Goal: Task Accomplishment & Management: Manage account settings

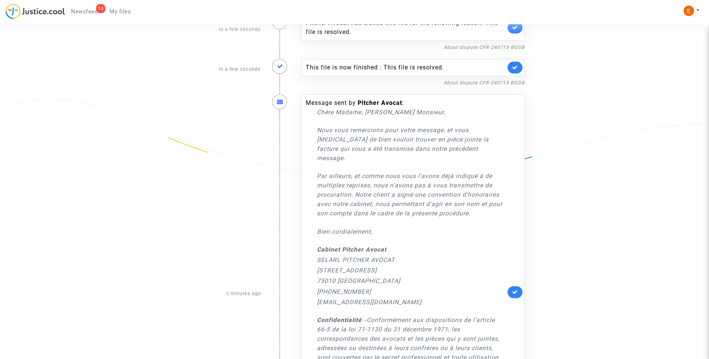
scroll to position [149, 0]
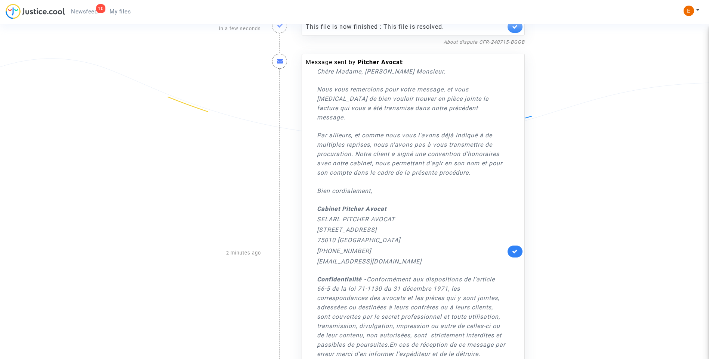
click at [518, 248] on link at bounding box center [514, 252] width 15 height 12
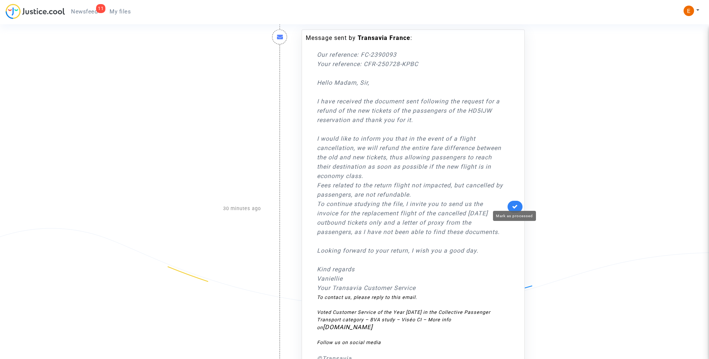
click at [513, 204] on icon at bounding box center [515, 207] width 6 height 6
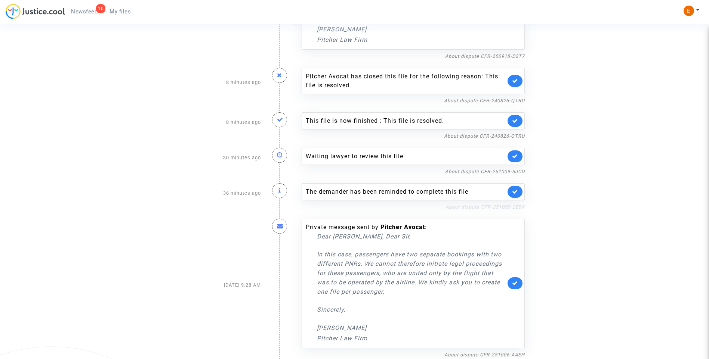
click at [476, 207] on link "About dispute CFR-251009-2E8X" at bounding box center [484, 207] width 79 height 6
click at [517, 194] on icon at bounding box center [515, 192] width 6 height 6
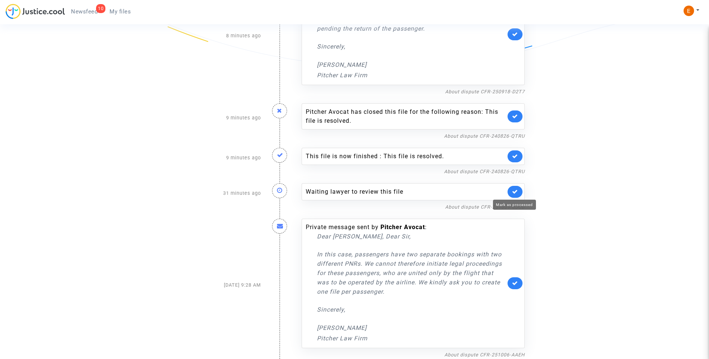
click at [514, 194] on icon at bounding box center [515, 192] width 6 height 6
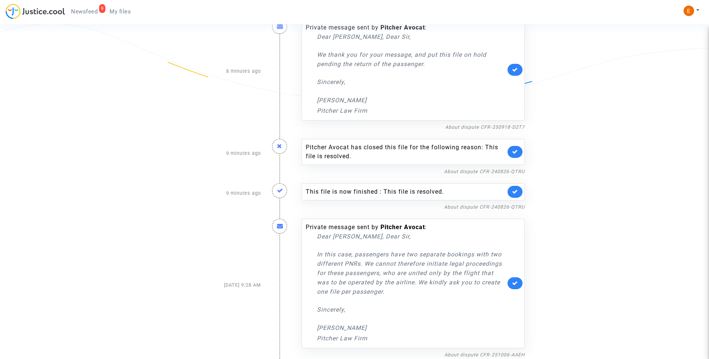
click at [115, 10] on span "My files" at bounding box center [119, 11] width 21 height 7
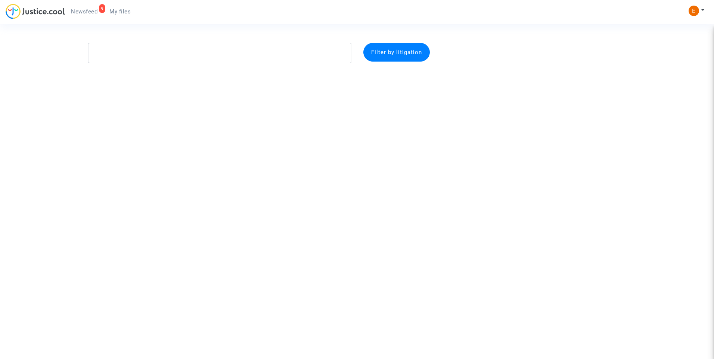
click at [89, 10] on span "Newsfeed" at bounding box center [84, 11] width 27 height 7
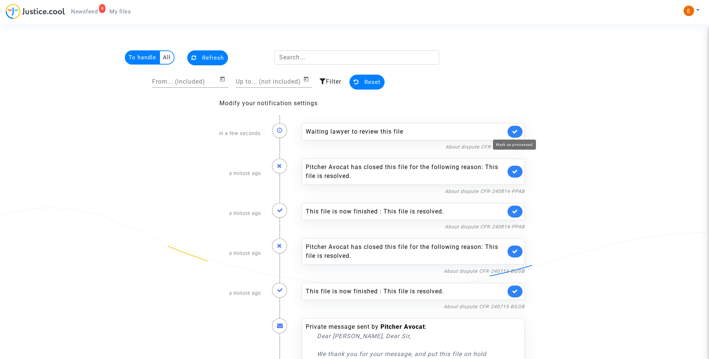
click at [517, 129] on icon at bounding box center [515, 132] width 6 height 6
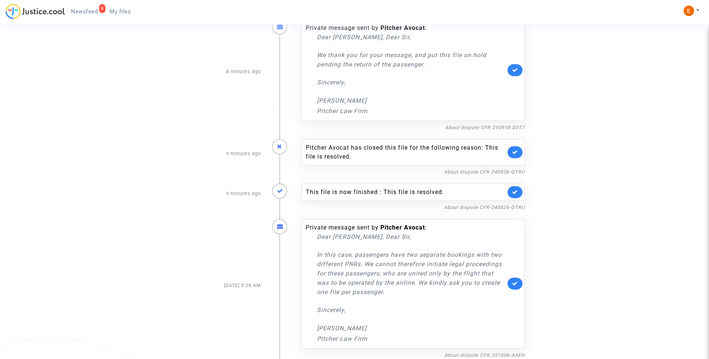
scroll to position [264, 0]
click at [492, 205] on link "About dispute CFR-240826-QTRU" at bounding box center [484, 207] width 81 height 6
click at [518, 190] on link at bounding box center [514, 192] width 15 height 12
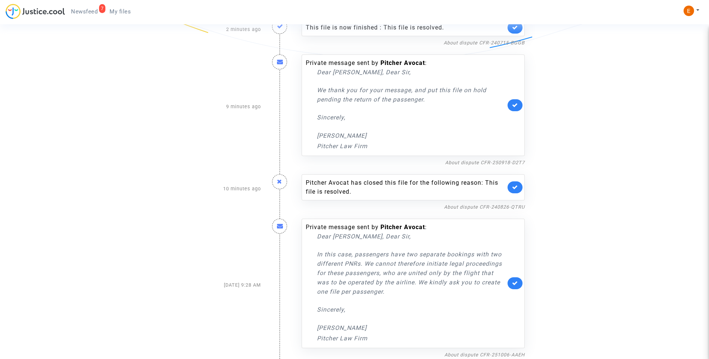
click at [519, 186] on link at bounding box center [514, 188] width 15 height 12
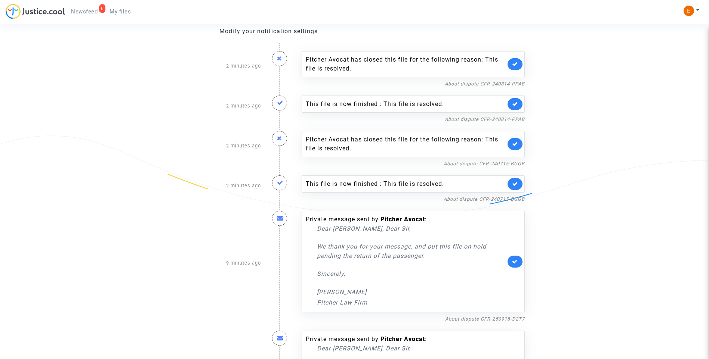
scroll to position [109, 0]
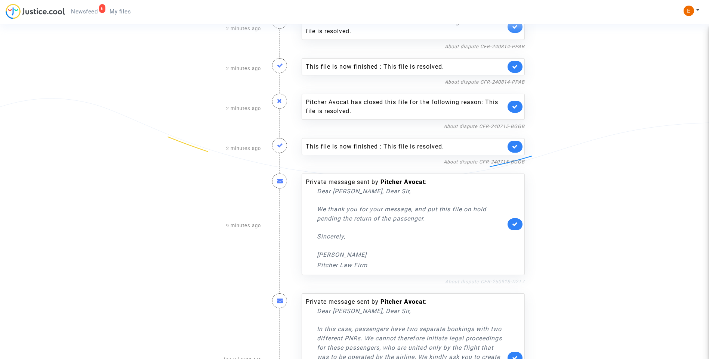
click at [476, 281] on link "About dispute CFR-250918-D2T7" at bounding box center [485, 282] width 80 height 6
click at [515, 225] on icon at bounding box center [515, 225] width 6 height 6
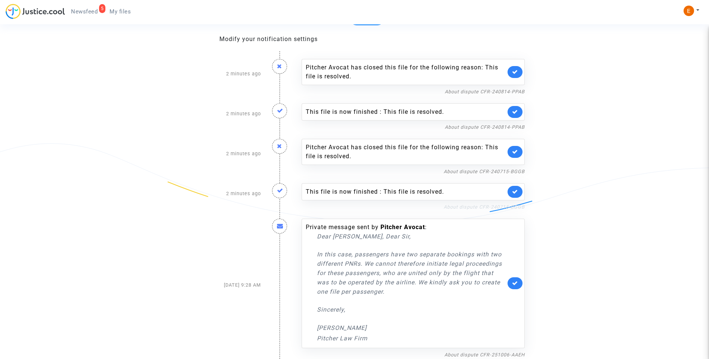
click at [474, 207] on link "About dispute CFR-240715-BGGB" at bounding box center [483, 207] width 81 height 6
click at [514, 190] on icon at bounding box center [515, 192] width 6 height 6
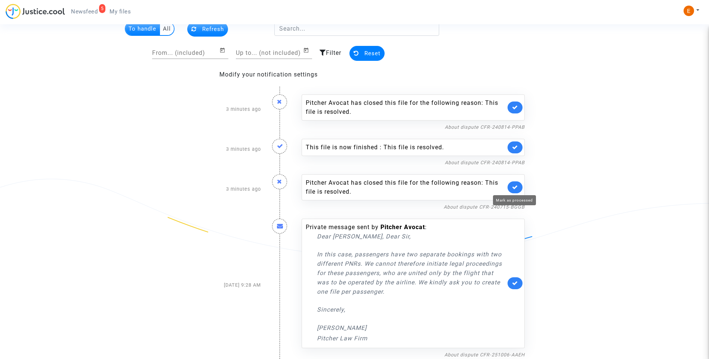
scroll to position [29, 0]
click at [515, 185] on icon at bounding box center [515, 188] width 6 height 6
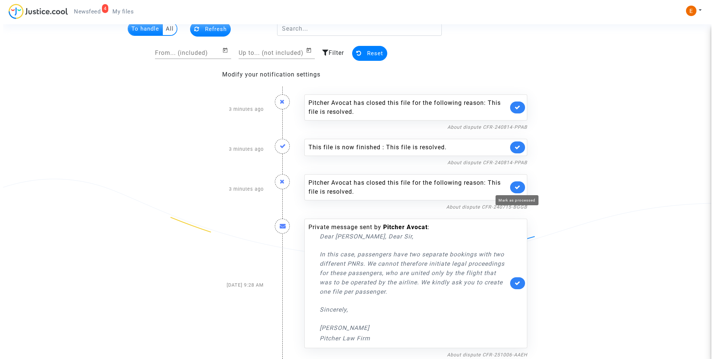
scroll to position [0, 0]
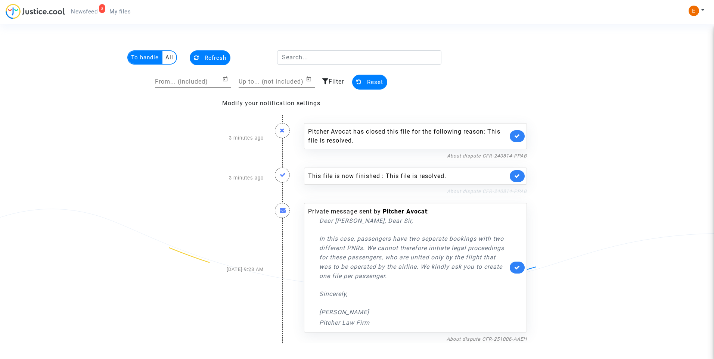
click at [498, 192] on link "About dispute CFR-240814-PPAB" at bounding box center [487, 192] width 80 height 6
click at [519, 174] on icon at bounding box center [517, 176] width 6 height 6
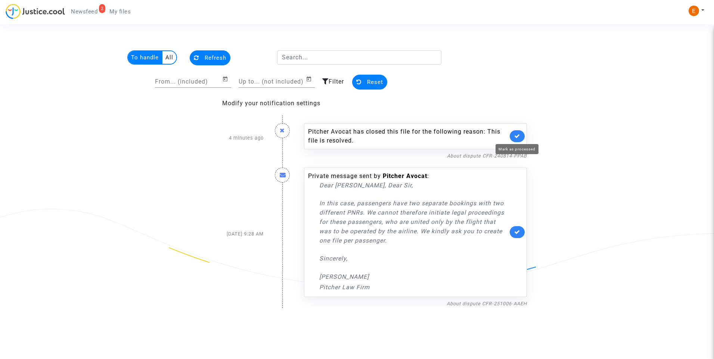
click at [519, 133] on icon at bounding box center [517, 136] width 6 height 6
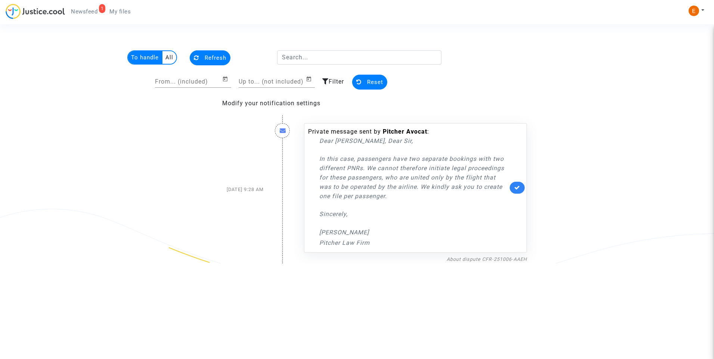
click at [126, 10] on span "My files" at bounding box center [119, 11] width 21 height 7
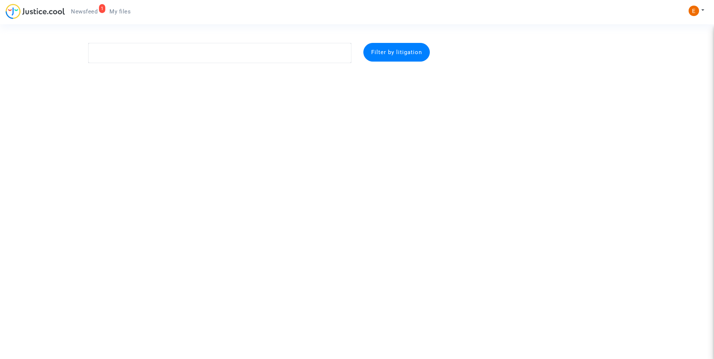
click at [94, 12] on span "Newsfeed" at bounding box center [84, 11] width 27 height 7
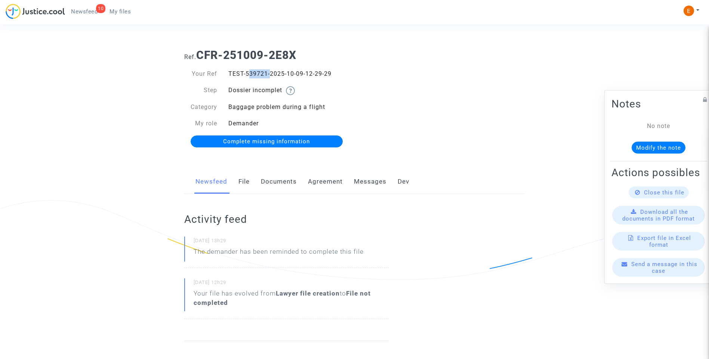
drag, startPoint x: 245, startPoint y: 73, endPoint x: 266, endPoint y: 73, distance: 21.7
click at [266, 73] on div "TEST-539721-2025-10-09-12-29-29" at bounding box center [289, 73] width 132 height 9
drag, startPoint x: 266, startPoint y: 73, endPoint x: 261, endPoint y: 73, distance: 5.6
copy div "539721"
click at [281, 179] on link "Documents" at bounding box center [279, 182] width 36 height 25
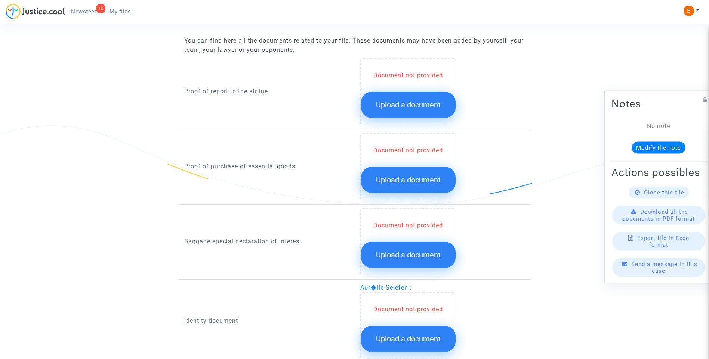
scroll to position [324, 0]
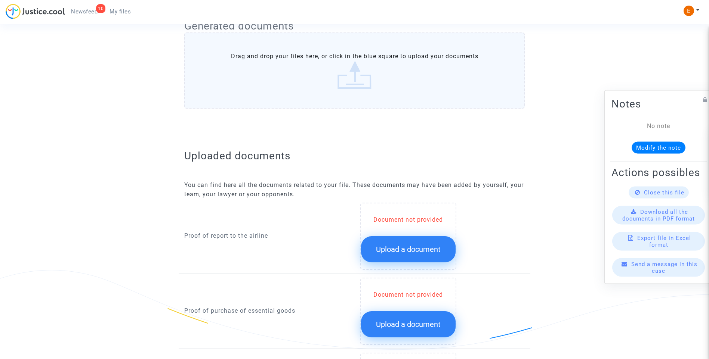
click at [414, 251] on span "Upload a document" at bounding box center [408, 249] width 65 height 9
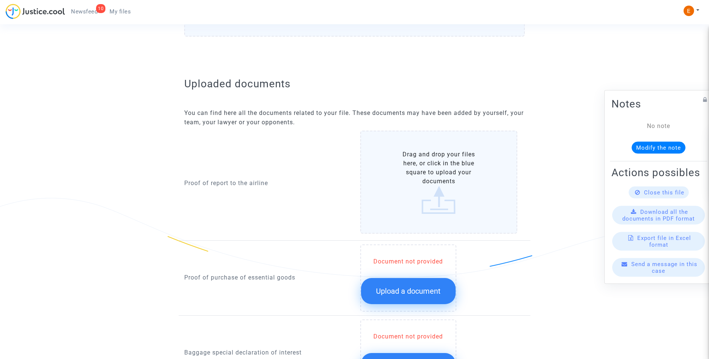
scroll to position [399, 0]
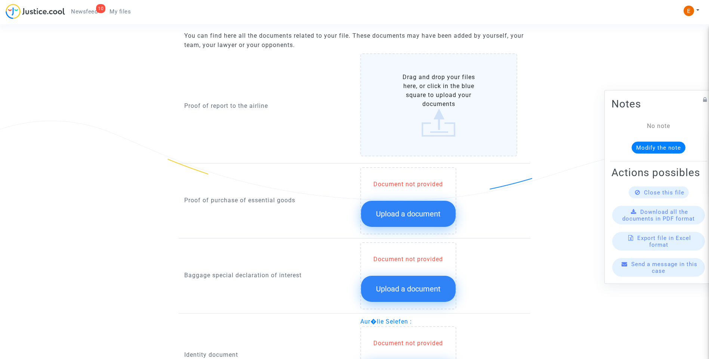
click at [402, 210] on span "Upload a document" at bounding box center [408, 214] width 65 height 9
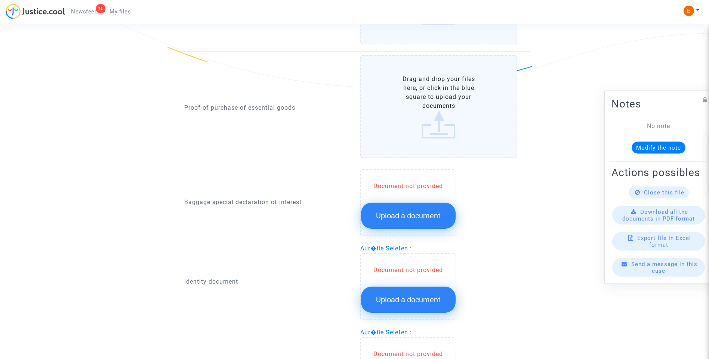
click at [415, 213] on span "Upload a document" at bounding box center [408, 215] width 65 height 9
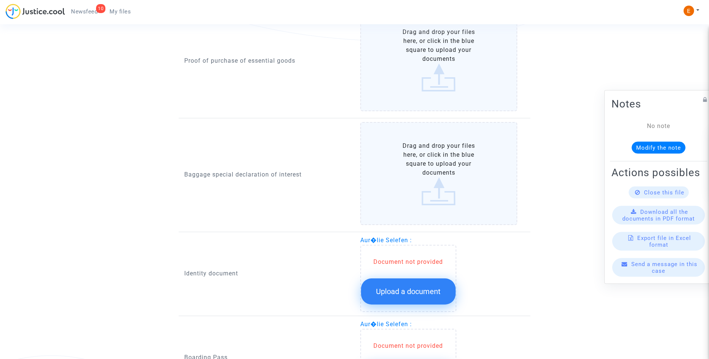
scroll to position [698, 0]
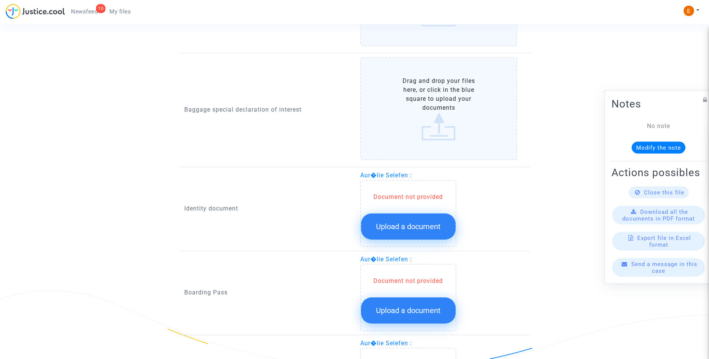
drag, startPoint x: 415, startPoint y: 213, endPoint x: 416, endPoint y: 219, distance: 6.0
click at [415, 213] on div "Document not provided Upload a document" at bounding box center [408, 216] width 95 height 47
click at [414, 230] on span "Upload a document" at bounding box center [408, 226] width 65 height 9
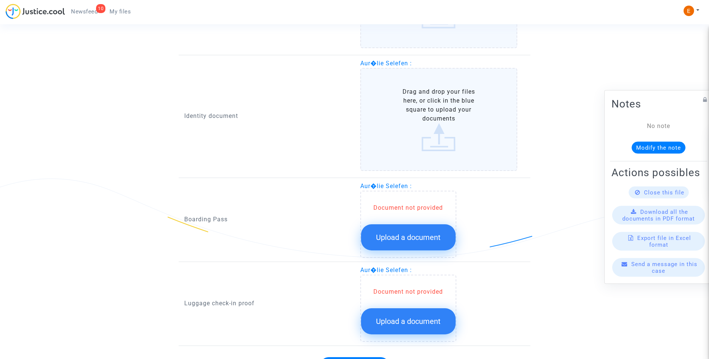
click at [394, 233] on span "Upload a document" at bounding box center [408, 237] width 65 height 9
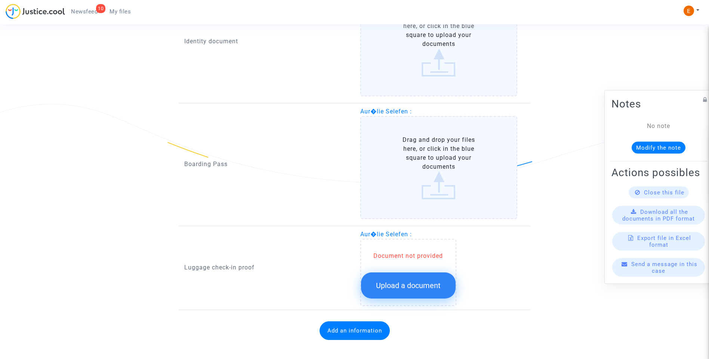
click at [402, 288] on span "Upload a document" at bounding box center [408, 285] width 65 height 9
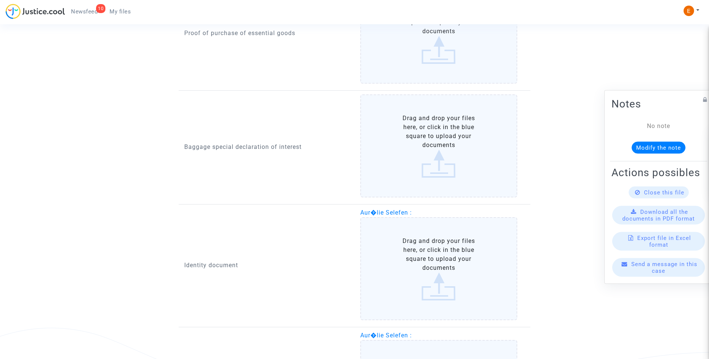
scroll to position [436, 0]
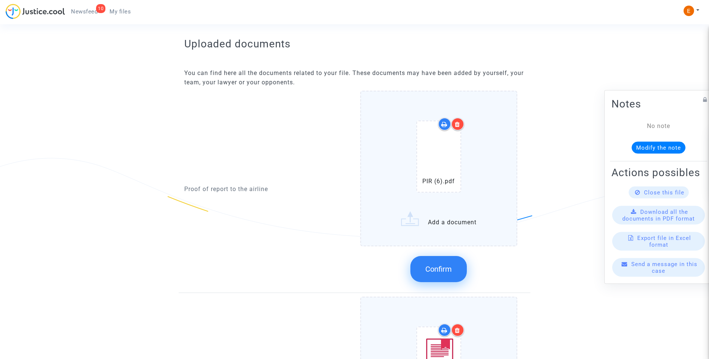
click at [446, 270] on span "Confirm" at bounding box center [438, 269] width 27 height 9
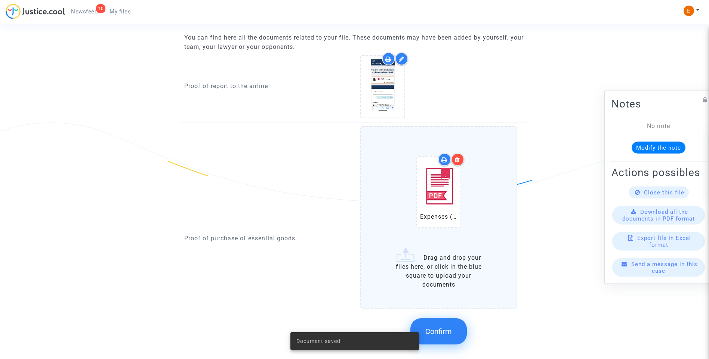
scroll to position [511, 0]
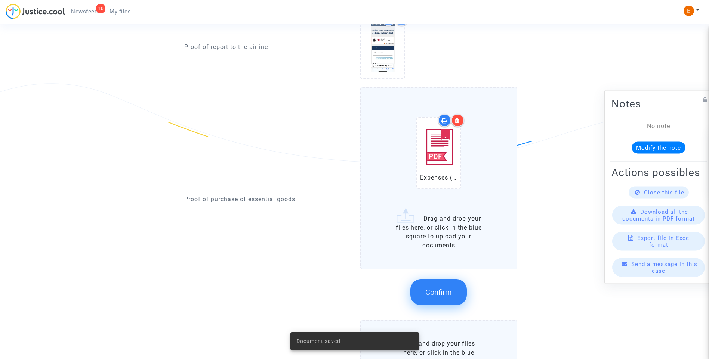
click at [459, 122] on icon at bounding box center [457, 121] width 5 height 6
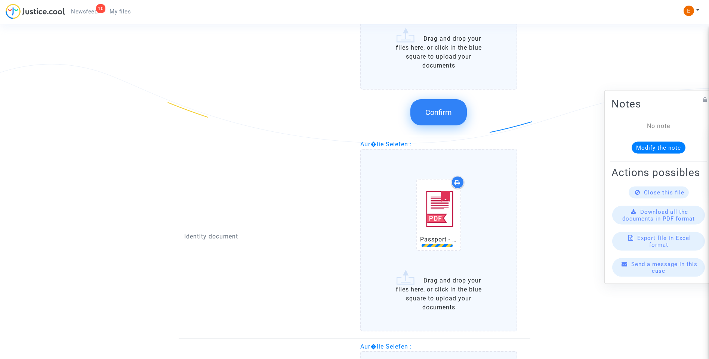
scroll to position [1034, 0]
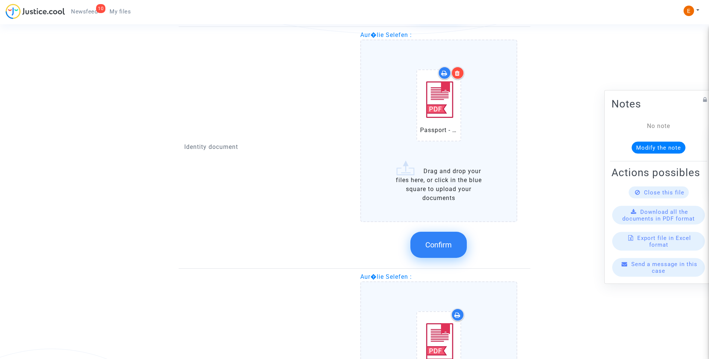
drag, startPoint x: 446, startPoint y: 248, endPoint x: 424, endPoint y: 238, distance: 25.1
click at [446, 248] on span "Confirm" at bounding box center [438, 245] width 27 height 9
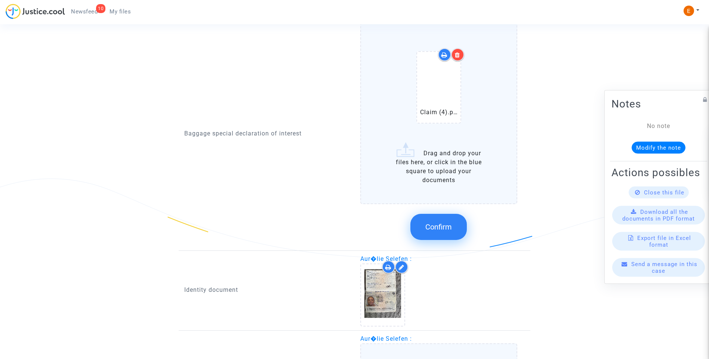
click at [446, 231] on button "Confirm" at bounding box center [438, 227] width 56 height 26
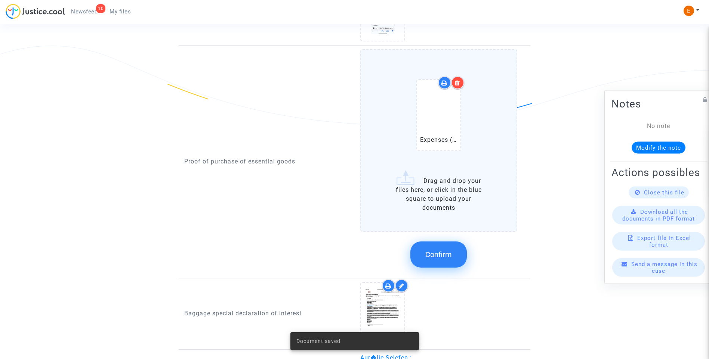
scroll to position [548, 0]
click at [448, 258] on span "Confirm" at bounding box center [438, 255] width 27 height 9
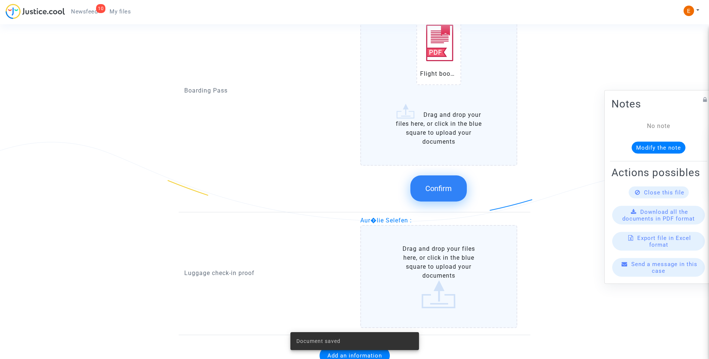
scroll to position [847, 0]
click at [446, 196] on button "Confirm" at bounding box center [438, 188] width 56 height 26
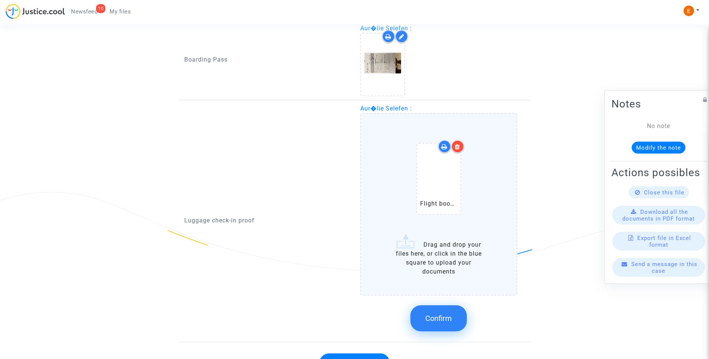
scroll to position [836, 0]
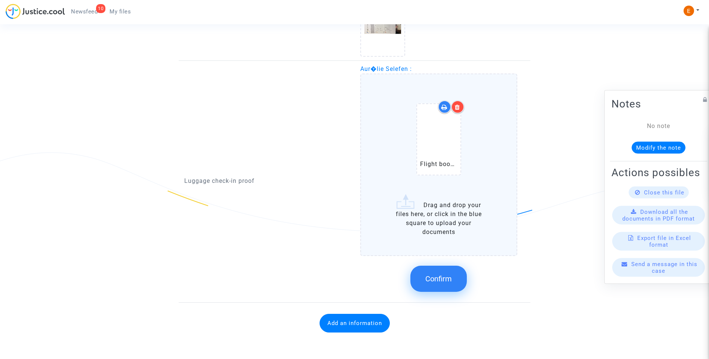
click at [444, 275] on span "Confirm" at bounding box center [438, 279] width 27 height 9
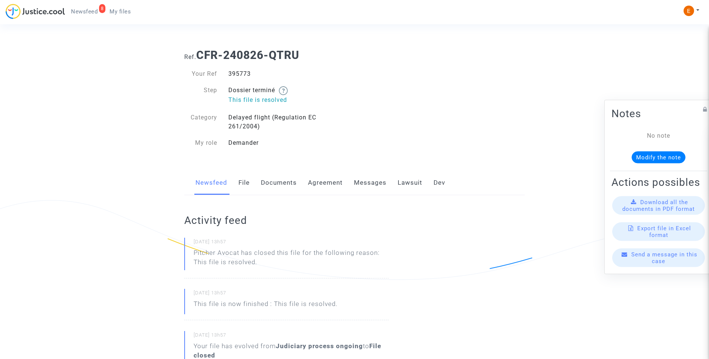
click at [238, 75] on div "395773" at bounding box center [289, 73] width 132 height 9
copy div "395773"
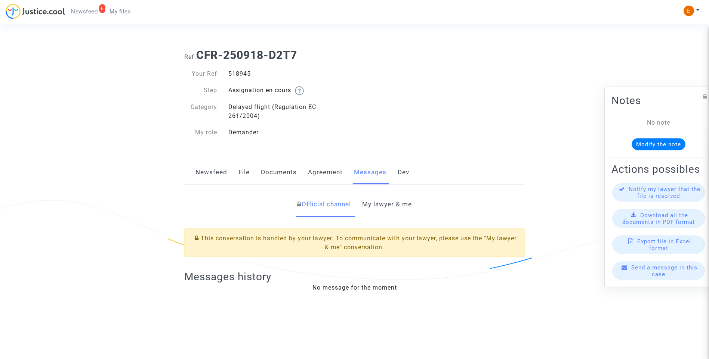
click at [380, 205] on link "My lawyer & me" at bounding box center [387, 204] width 50 height 25
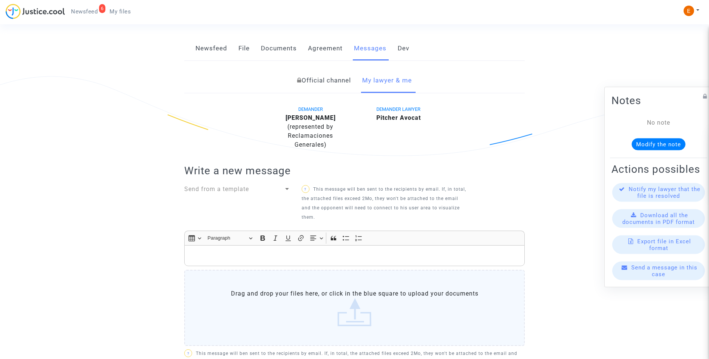
scroll to position [120, 0]
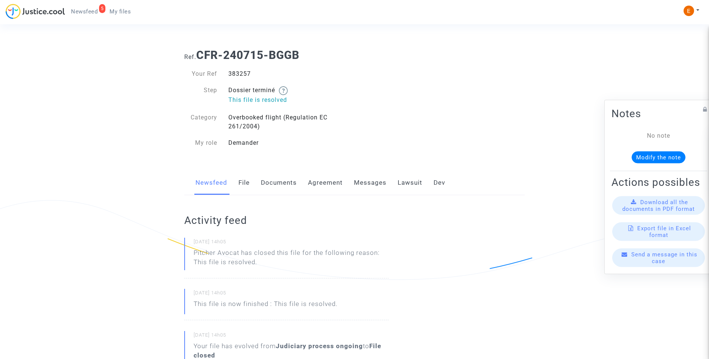
click at [236, 75] on div "383257" at bounding box center [289, 73] width 132 height 9
drag, startPoint x: 0, startPoint y: 0, endPoint x: 236, endPoint y: 75, distance: 247.5
click at [236, 75] on div "383257" at bounding box center [289, 73] width 132 height 9
drag, startPoint x: 236, startPoint y: 75, endPoint x: 261, endPoint y: 83, distance: 26.1
copy div "383257"
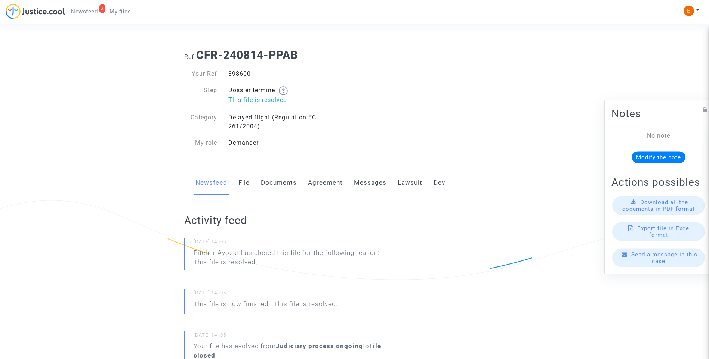
click at [244, 74] on div "398600" at bounding box center [289, 73] width 132 height 9
copy div "398600"
click at [405, 185] on link "Lawsuit" at bounding box center [410, 183] width 25 height 25
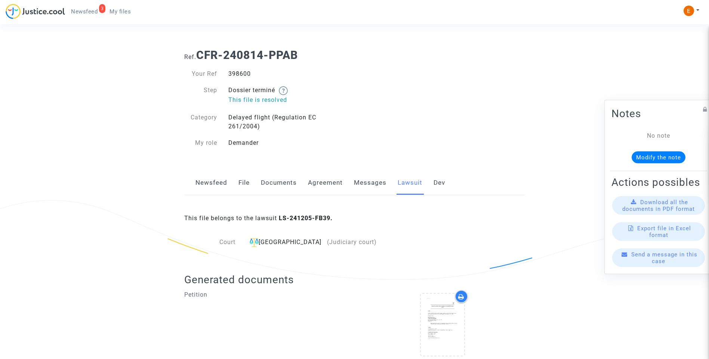
click at [371, 186] on link "Messages" at bounding box center [370, 183] width 33 height 25
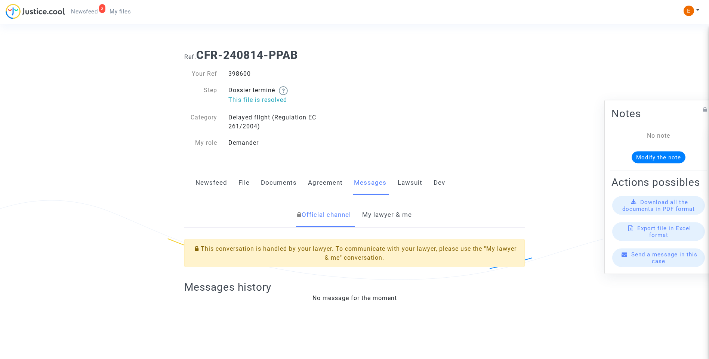
click at [384, 214] on link "My lawyer & me" at bounding box center [387, 215] width 50 height 25
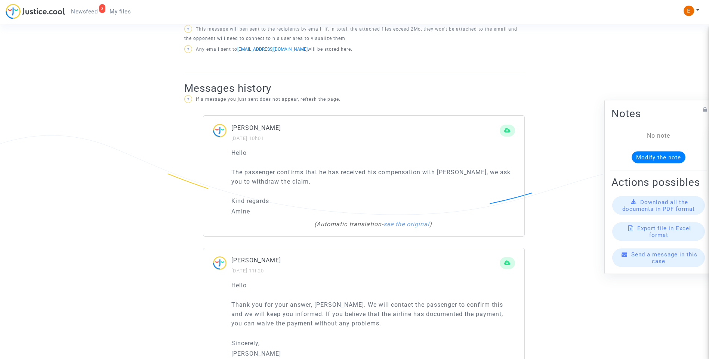
scroll to position [448, 0]
